Goal: Task Accomplishment & Management: Complete application form

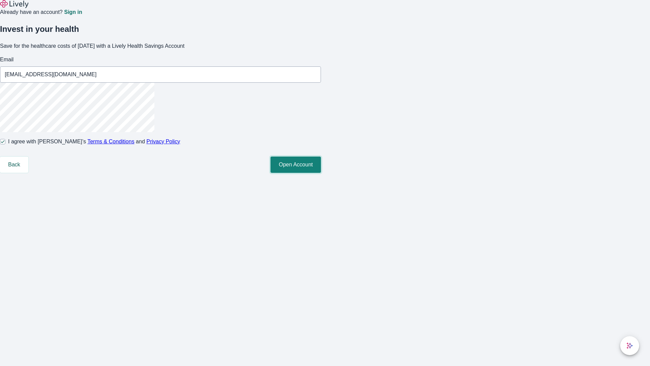
click at [321, 173] on button "Open Account" at bounding box center [296, 164] width 50 height 16
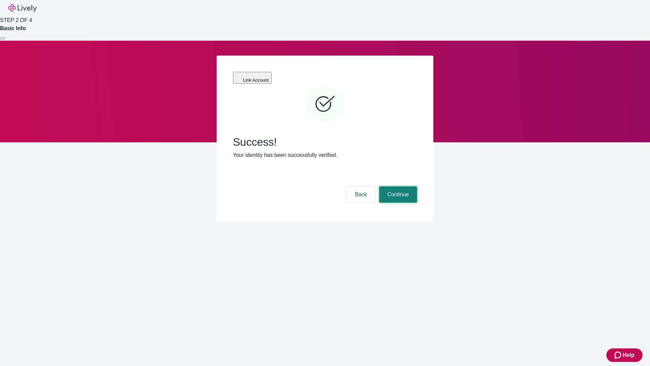
click at [397, 186] on button "Continue" at bounding box center [398, 194] width 38 height 16
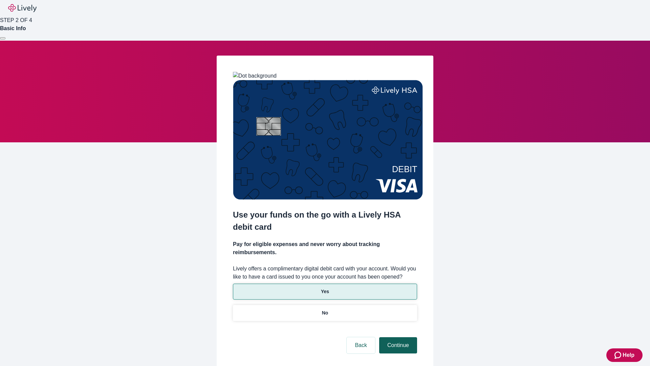
click at [325, 309] on p "No" at bounding box center [325, 312] width 6 height 7
click at [397, 337] on button "Continue" at bounding box center [398, 345] width 38 height 16
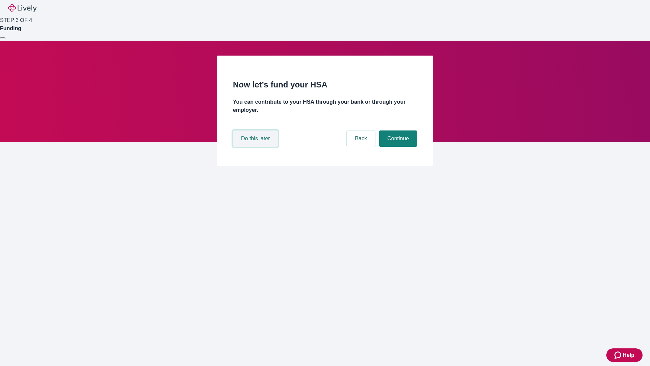
click at [256, 147] on button "Do this later" at bounding box center [255, 138] width 45 height 16
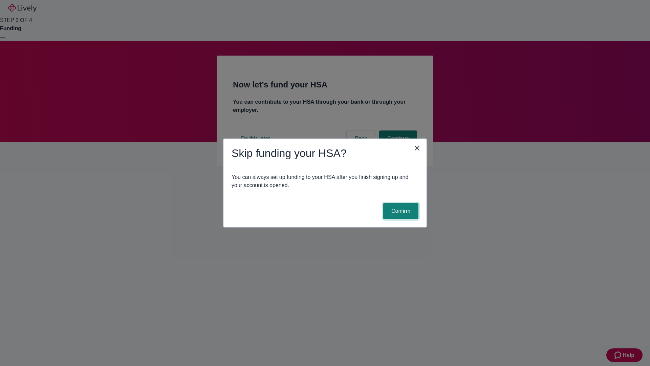
click at [400, 211] on button "Confirm" at bounding box center [400, 211] width 35 height 16
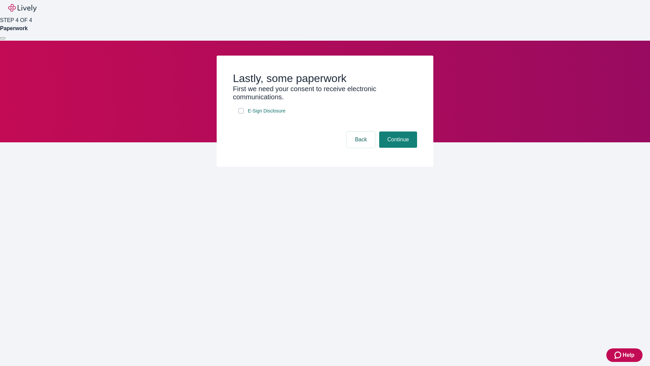
click at [241, 113] on input "E-Sign Disclosure" at bounding box center [240, 110] width 5 height 5
checkbox input "true"
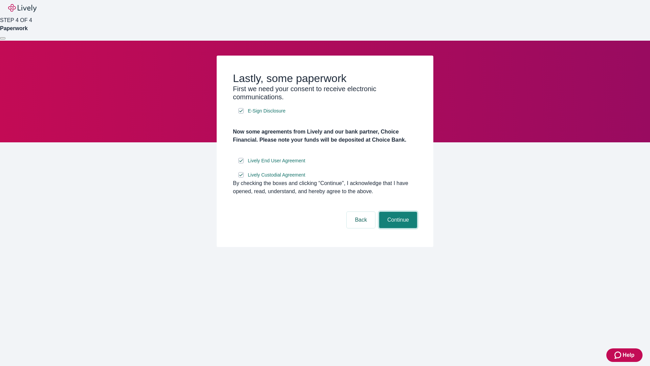
click at [397, 228] on button "Continue" at bounding box center [398, 220] width 38 height 16
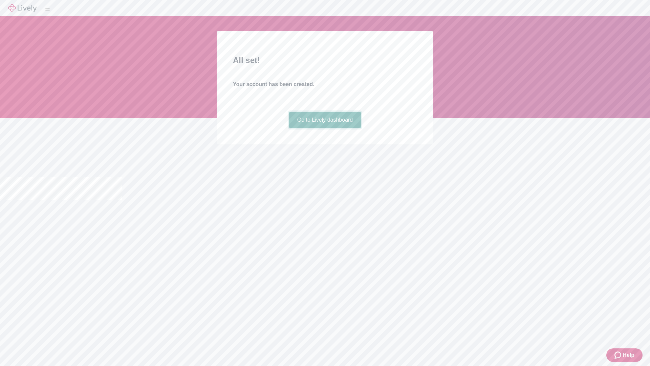
click at [325, 128] on link "Go to Lively dashboard" at bounding box center [325, 120] width 72 height 16
